Goal: Check status: Check status

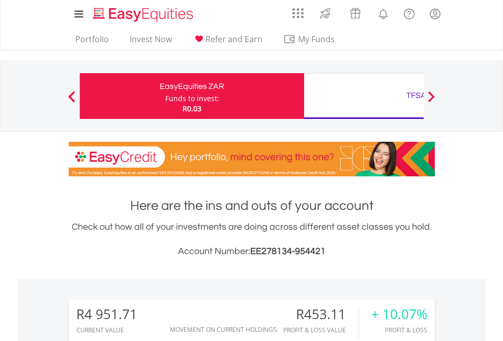
scroll to position [98, 160]
click at [165, 96] on div "Funds to invest:" at bounding box center [192, 99] width 54 height 10
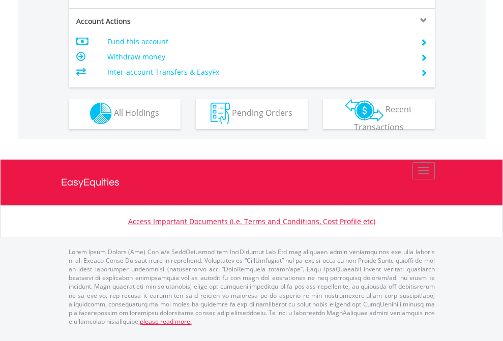
scroll to position [951, 0]
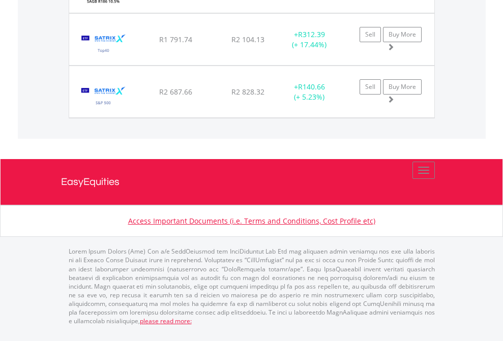
scroll to position [98, 160]
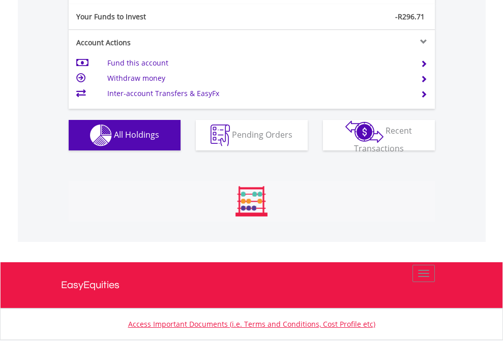
scroll to position [98, 160]
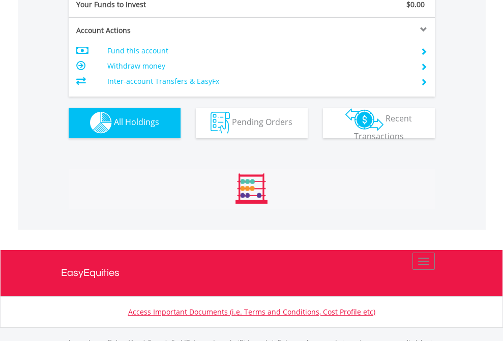
scroll to position [1007, 0]
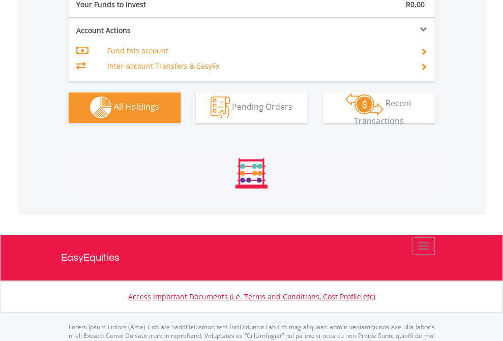
scroll to position [1007, 0]
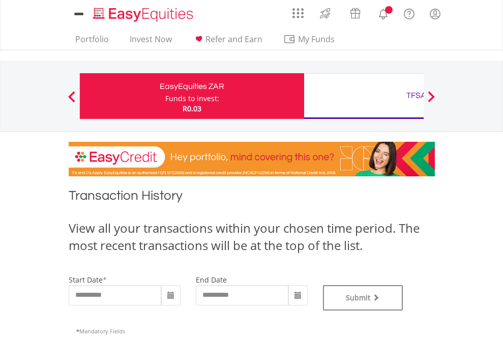
type input "**********"
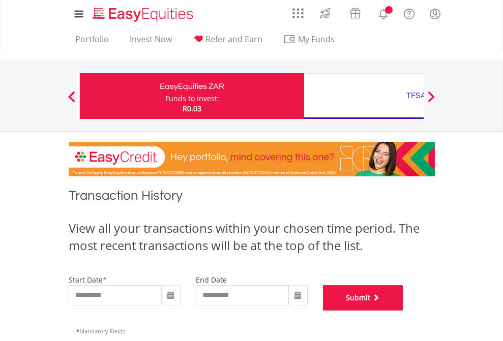
click at [403, 311] on button "Submit" at bounding box center [363, 297] width 80 height 25
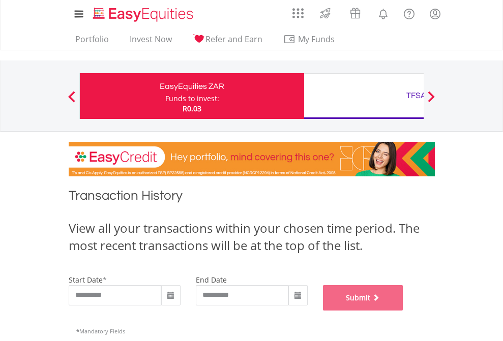
scroll to position [412, 0]
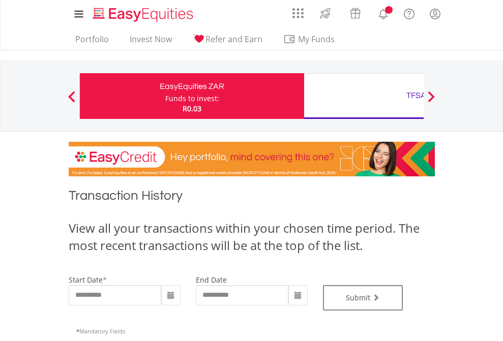
click at [364, 96] on div "TFSA" at bounding box center [416, 95] width 212 height 14
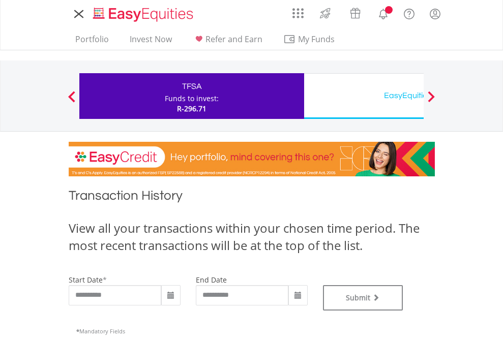
type input "**********"
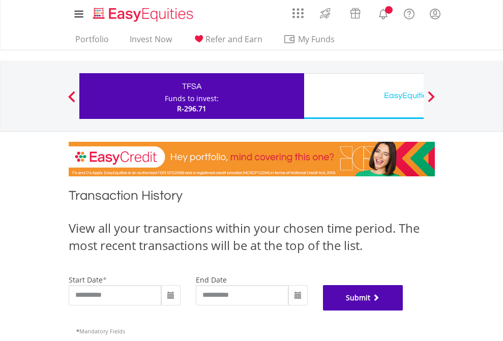
click at [403, 311] on button "Submit" at bounding box center [363, 297] width 80 height 25
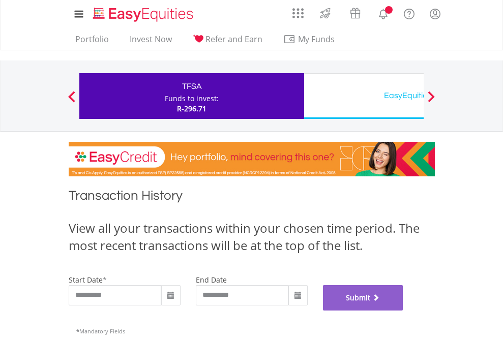
scroll to position [412, 0]
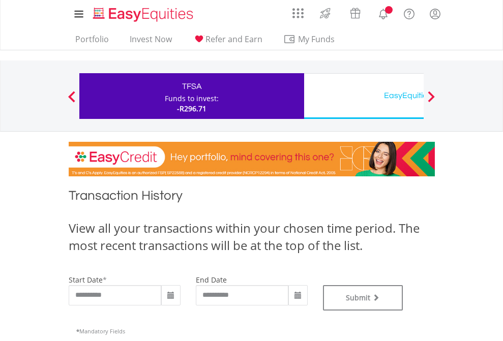
click at [364, 96] on div "EasyEquities USD" at bounding box center [416, 95] width 212 height 14
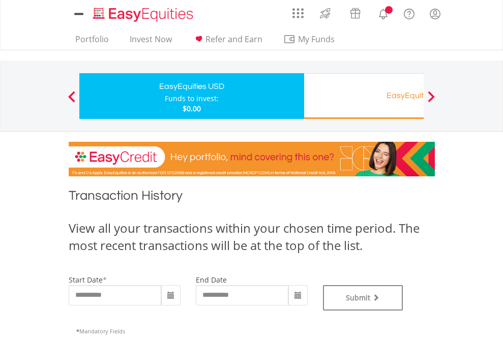
type input "**********"
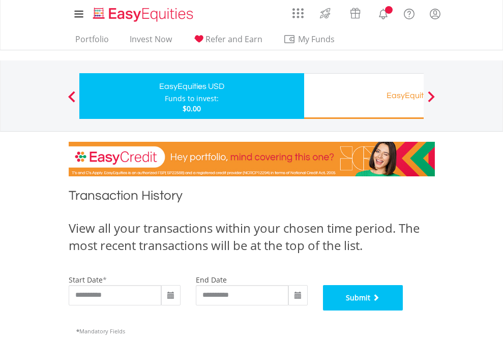
click at [403, 311] on button "Submit" at bounding box center [363, 297] width 80 height 25
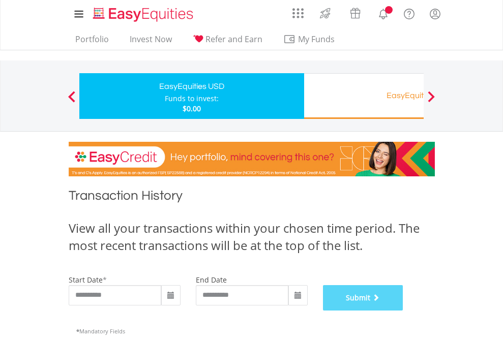
scroll to position [412, 0]
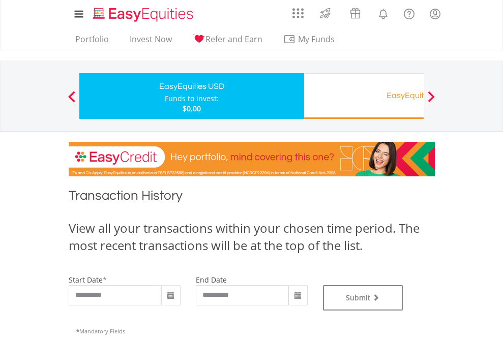
click at [364, 96] on div "EasyEquities RA" at bounding box center [416, 95] width 212 height 14
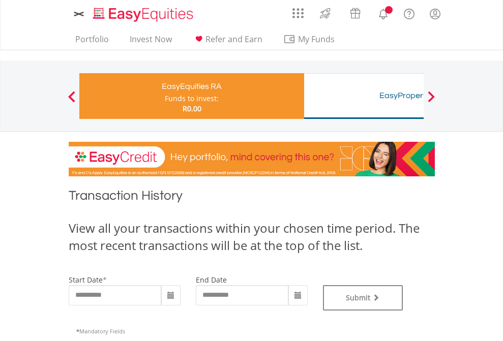
type input "**********"
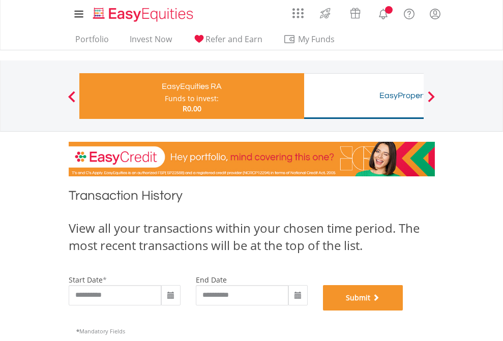
click at [403, 311] on button "Submit" at bounding box center [363, 297] width 80 height 25
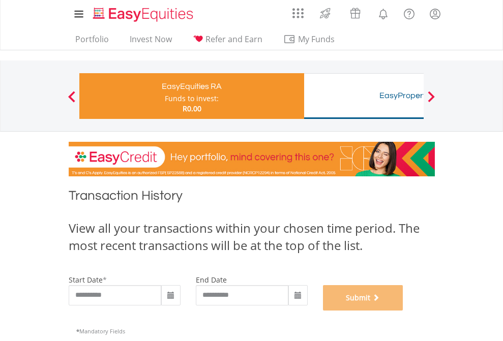
scroll to position [412, 0]
